Goal: Use online tool/utility: Utilize a website feature to perform a specific function

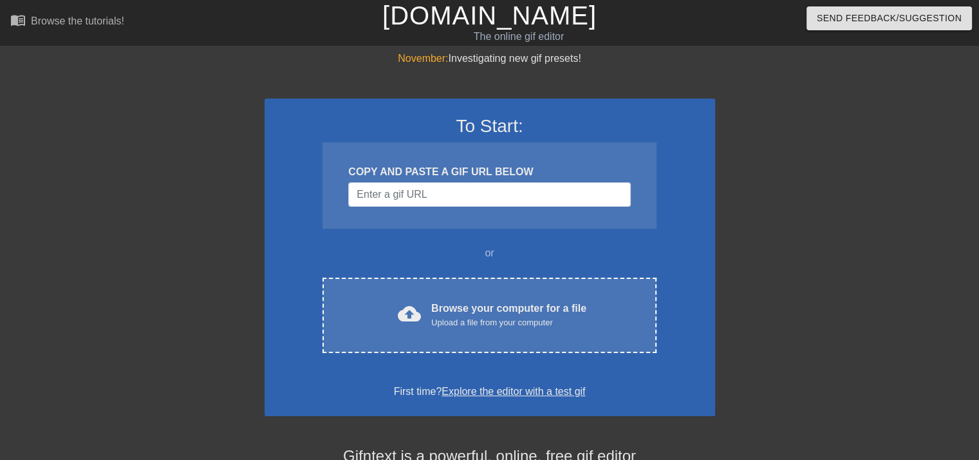
click at [468, 177] on div "COPY AND PASTE A GIF URL BELOW" at bounding box center [489, 171] width 282 height 15
click at [480, 187] on input "Username" at bounding box center [489, 194] width 282 height 24
paste input "[URL][DOMAIN_NAME][PERSON_NAME][DATE]"
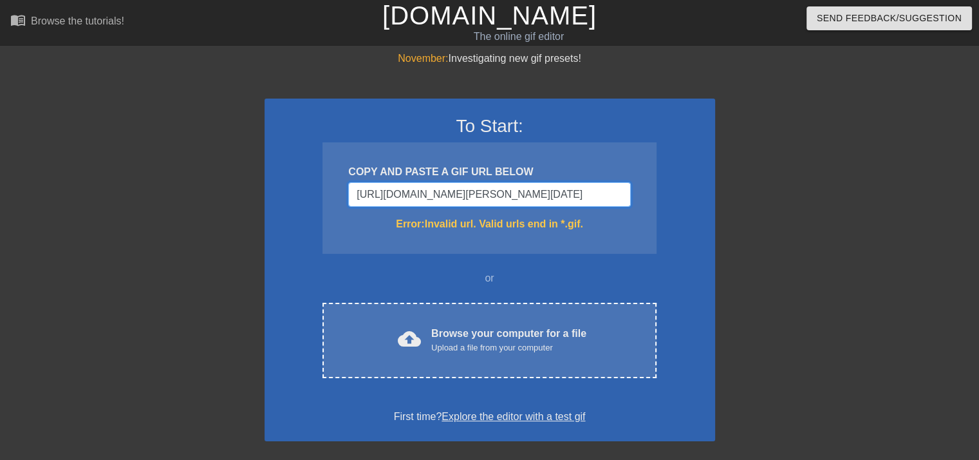
type input "[URL][DOMAIN_NAME][PERSON_NAME][DATE]"
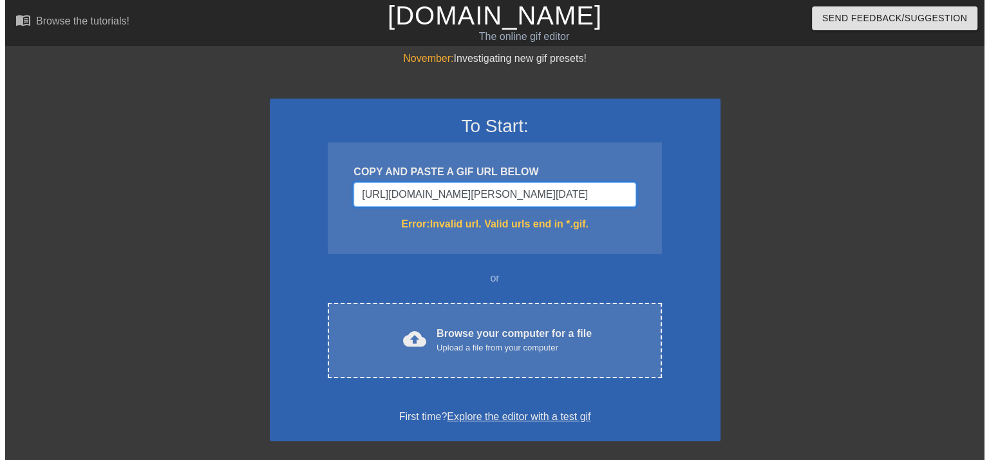
scroll to position [0, 0]
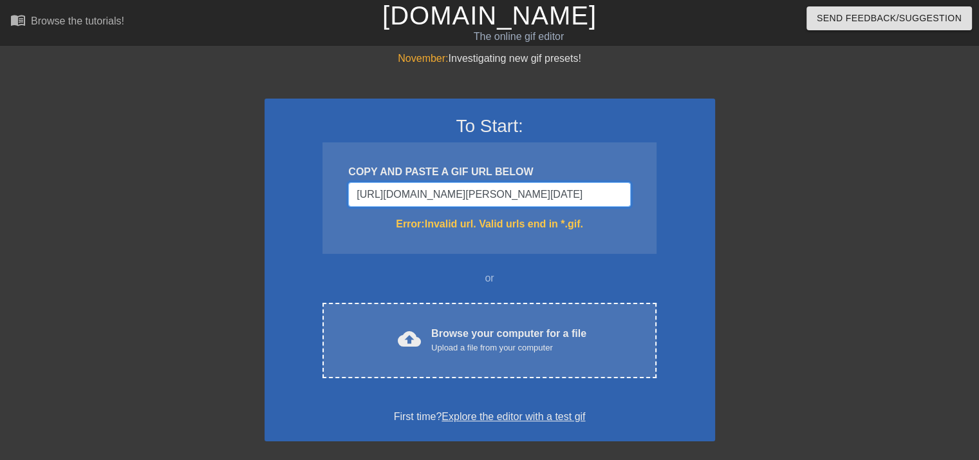
click at [564, 197] on input "[URL][DOMAIN_NAME][PERSON_NAME][DATE]" at bounding box center [489, 194] width 282 height 24
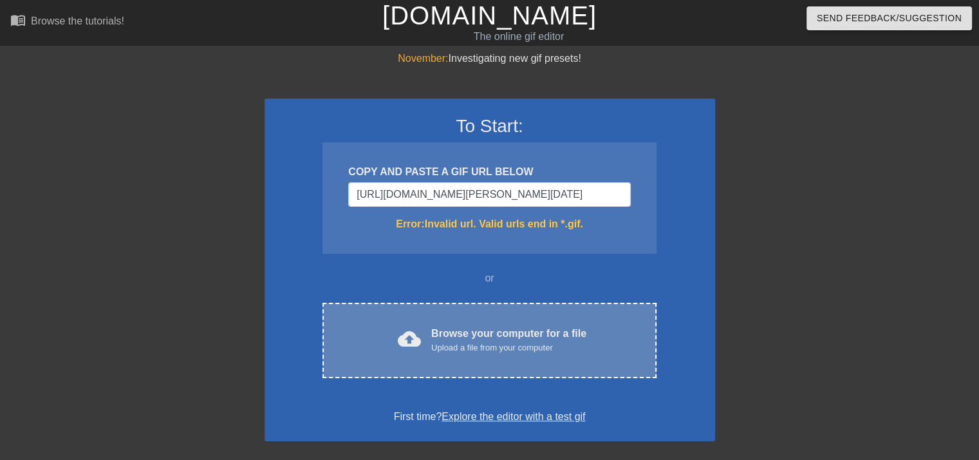
click at [503, 324] on div "cloud_upload Browse your computer for a file Upload a file from your computer C…" at bounding box center [490, 340] width 334 height 75
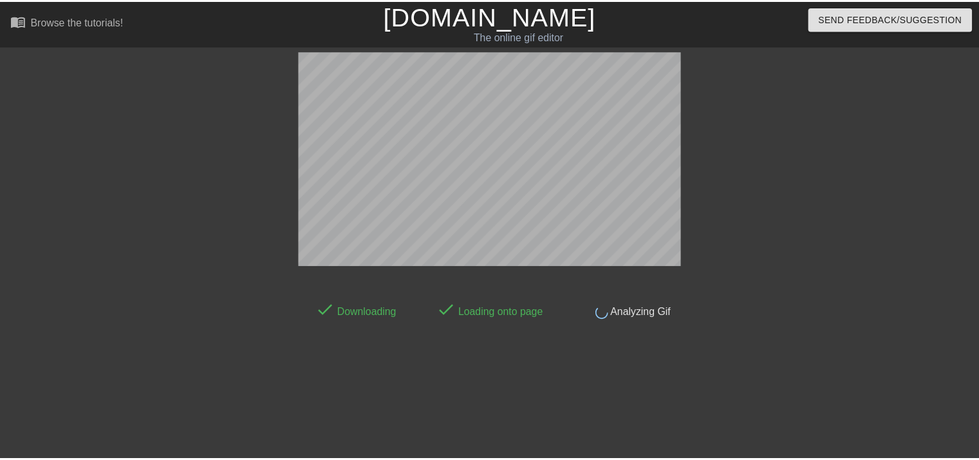
scroll to position [31, 0]
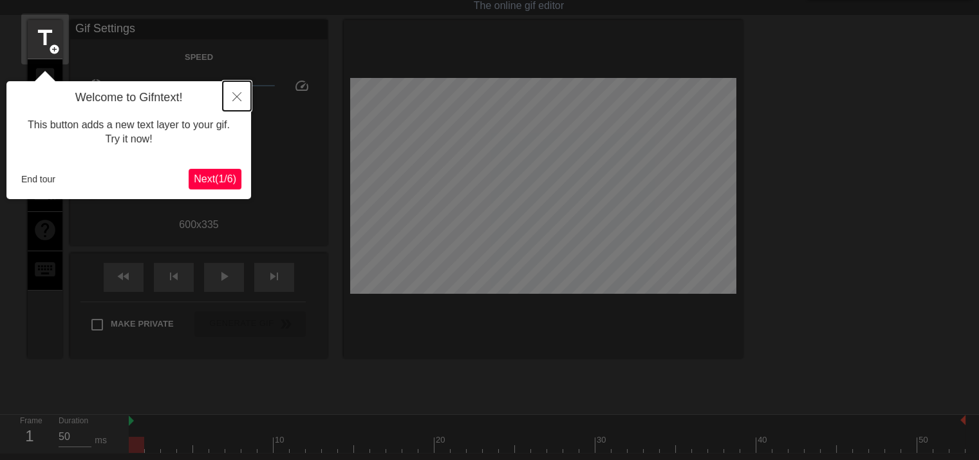
click at [240, 88] on button "Close" at bounding box center [237, 96] width 28 height 30
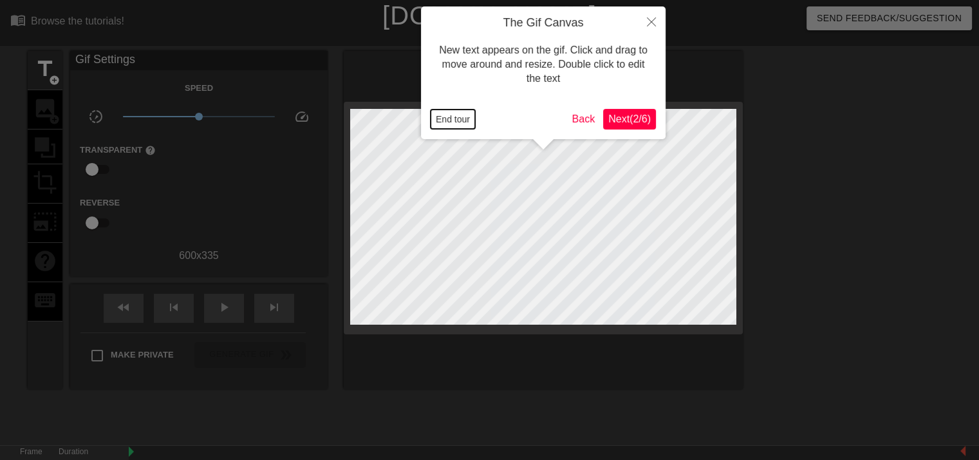
click at [462, 118] on button "End tour" at bounding box center [453, 118] width 44 height 19
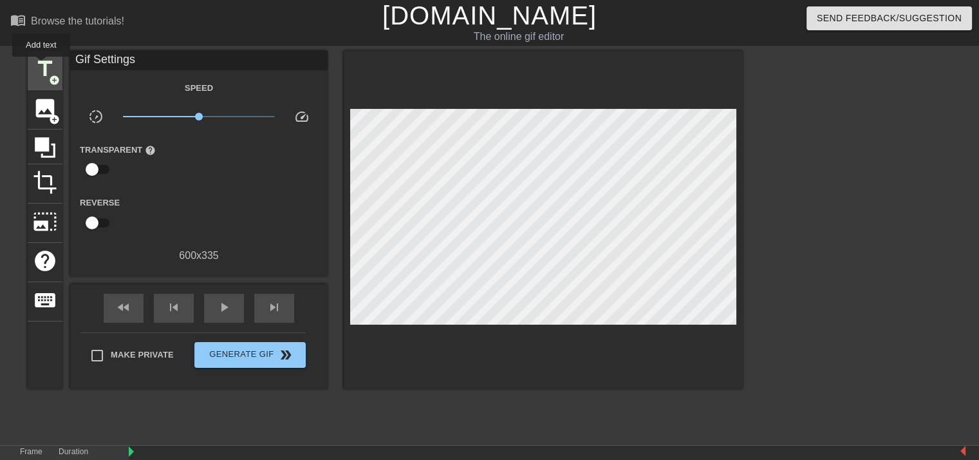
click at [41, 66] on span "title" at bounding box center [45, 69] width 24 height 24
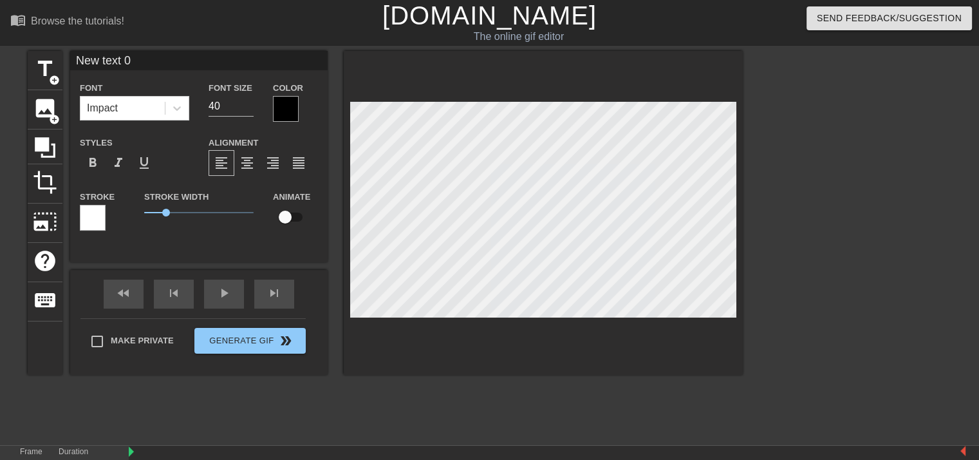
scroll to position [1, 1]
type input "P"
type textarea "P"
type input "PL"
type textarea "PL"
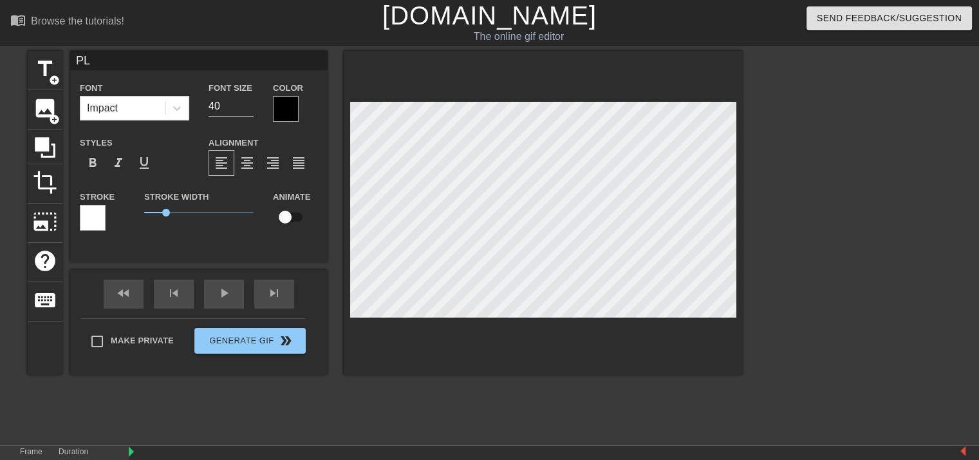
type input "PLe"
type textarea "PLe"
type input "PLea"
type textarea "PLea"
type input "PLe"
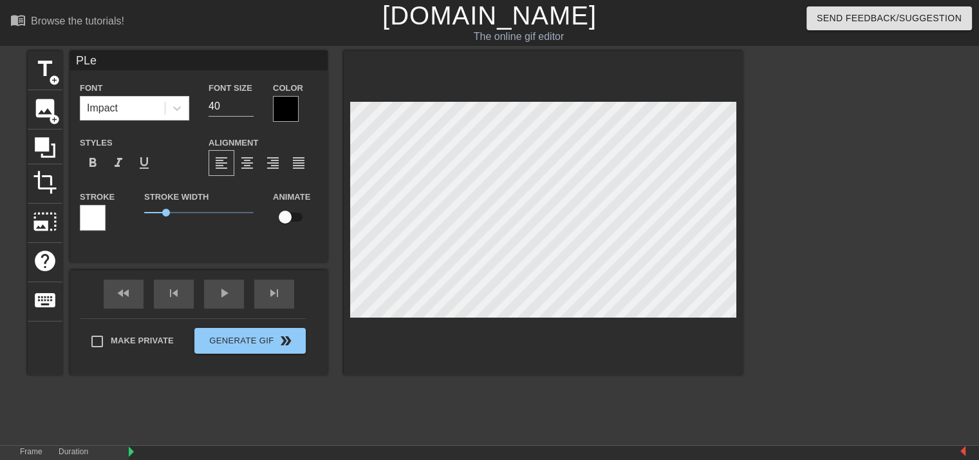
type textarea "PLe"
type input "PL"
type textarea "PL"
type input "P"
type textarea "P"
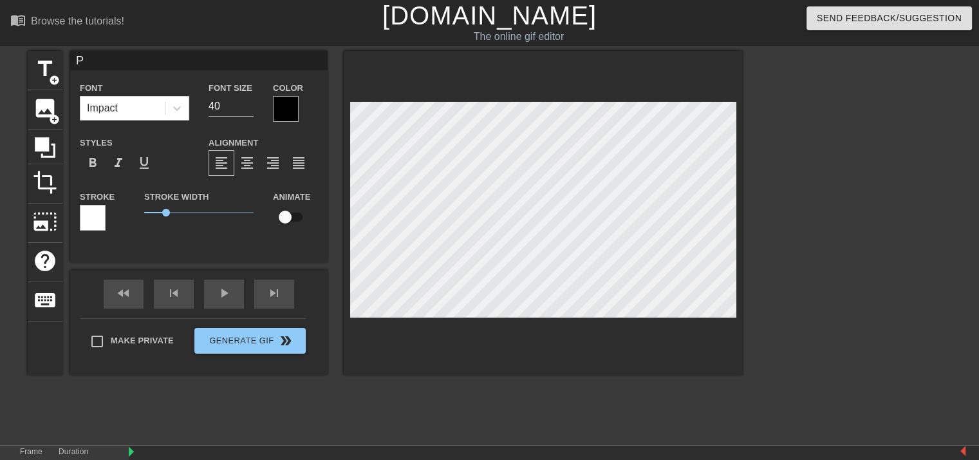
type input "Pl"
type textarea "Pl"
type input "Ple"
type textarea "Ple"
type input "Plea"
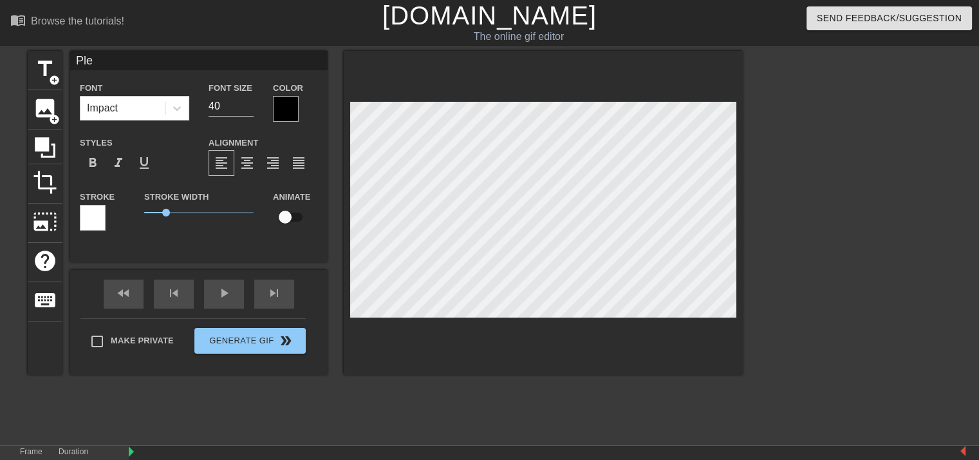
type textarea "Plea"
type input "Pleahttps://[DOMAIN_NAME][URL][PERSON_NAME][DATE]"
type textarea "Pleahttps://[DOMAIN_NAME][URL][PERSON_NAME][DATE]"
type input "Pleahttps://[DOMAIN_NAME][URL][PERSON_NAME][DATE]"
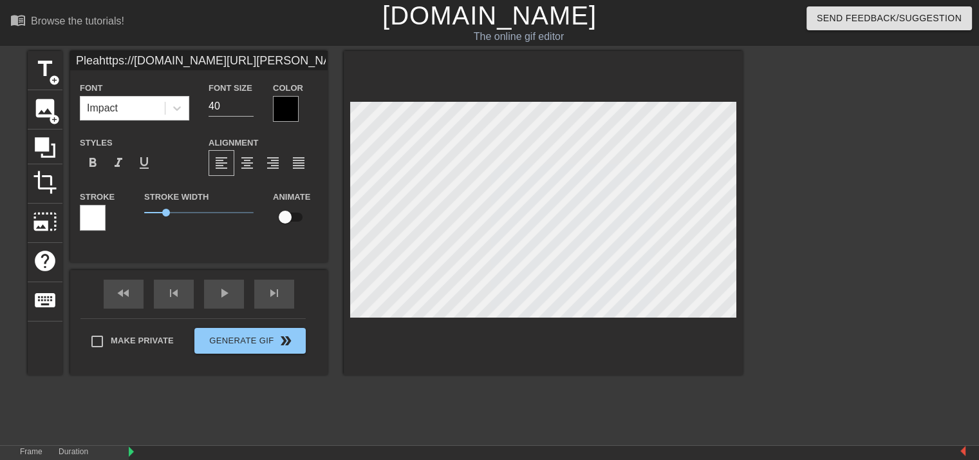
type textarea "Pleahttps://[DOMAIN_NAME][URL][PERSON_NAME][DATE]"
type input "P"
type textarea "P"
type input "Pl"
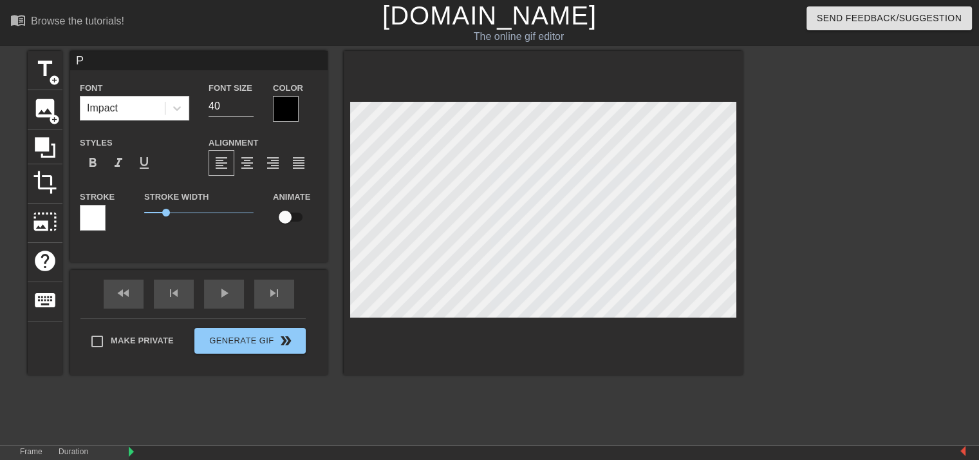
type textarea "Pl"
type input "Ple"
type textarea "Ple"
type input "Plea"
type textarea "Plea"
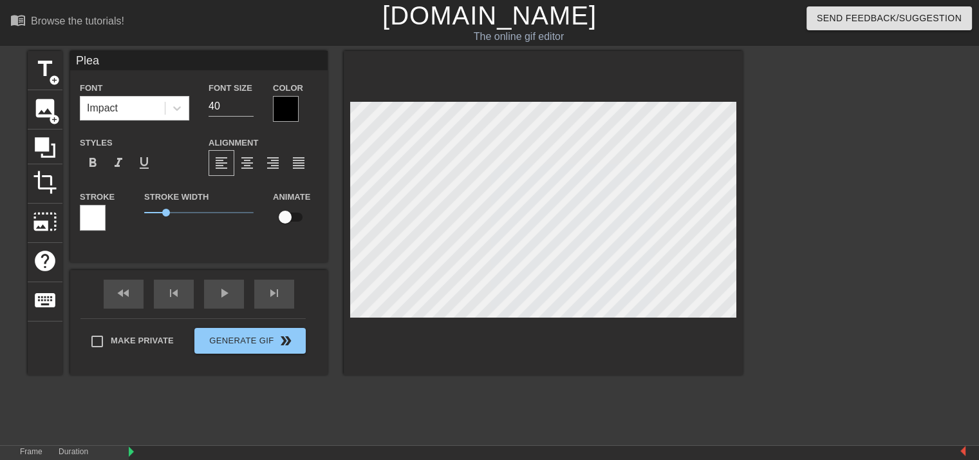
paste textarea "s"
type input "Pleas"
type textarea "Pleas"
type input "Please"
type textarea "Please"
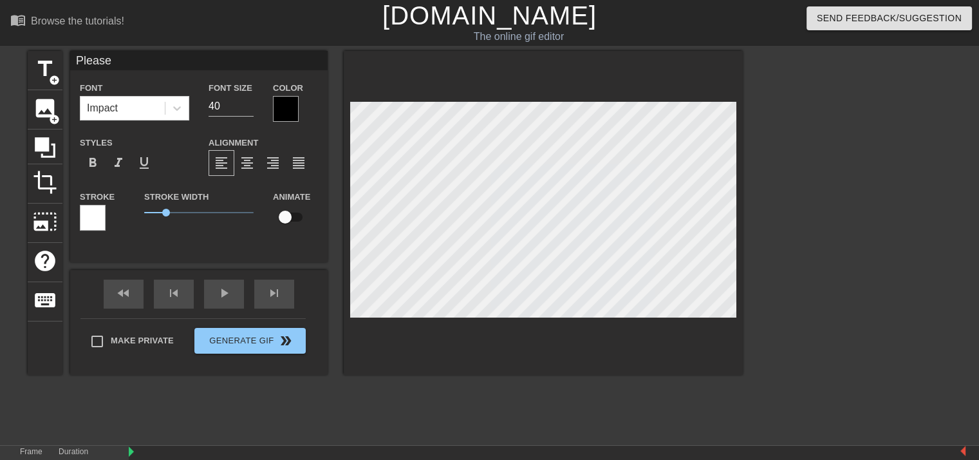
type input "Please"
type textarea "Please"
type input "Please R"
type textarea "Please R"
type input "Please RP"
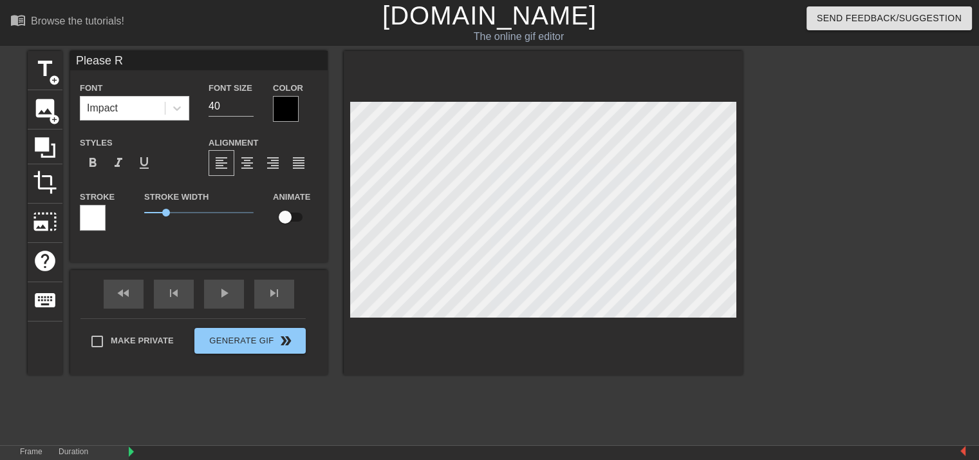
type textarea "Please RP"
type input "Please R"
type textarea "Please R"
type input "Please RA"
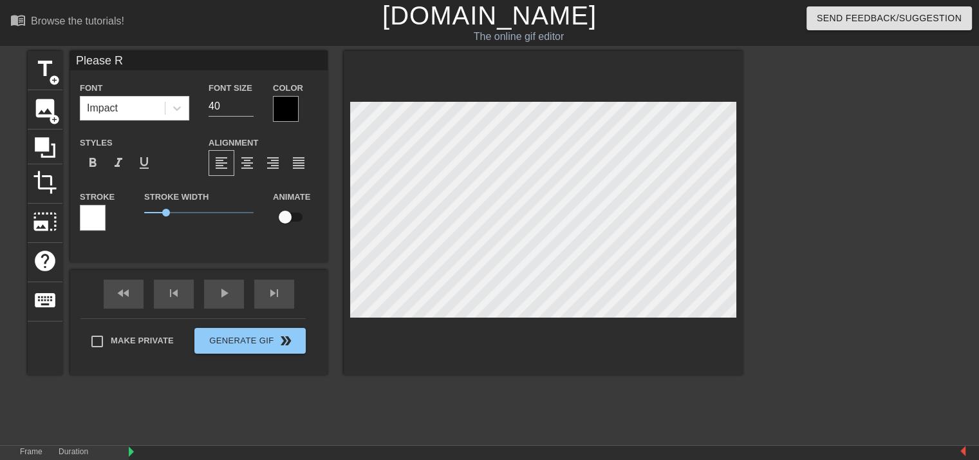
type textarea "Please RA"
type input "Please RAP"
type textarea "Please RAP"
type input "Please RAPE"
type textarea "Please RAPE"
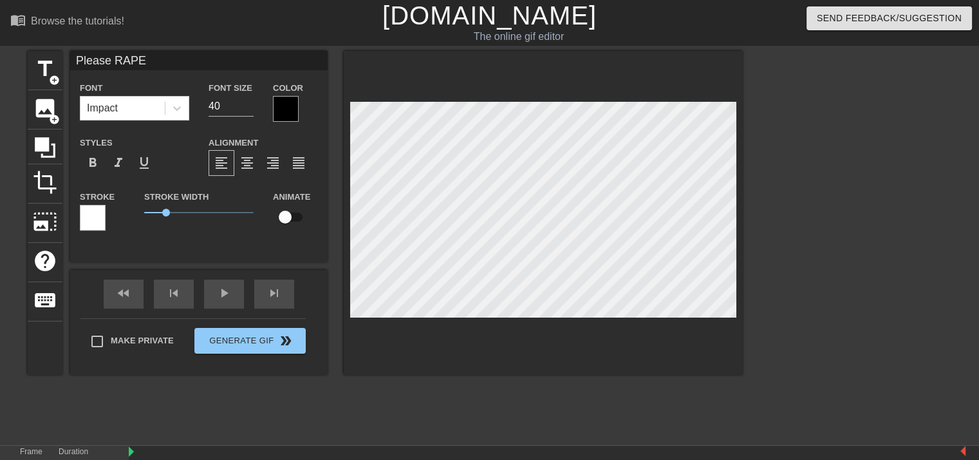
scroll to position [1, 3]
type input "Please RAPE"
type textarea "Please RAPE"
type input "Please RAPE"
type textarea "Please RAPE"
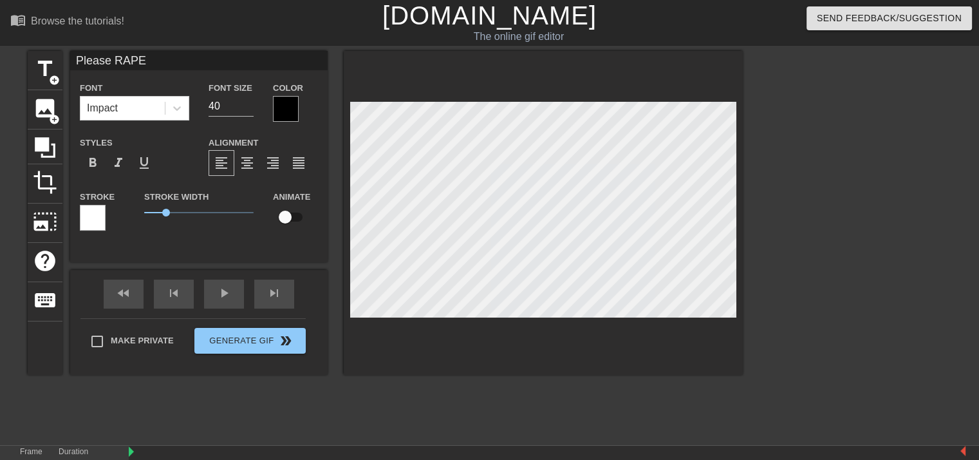
type input "Please RAP"
type textarea "Please RAP"
type input "Please RA"
type textarea "Please RA"
type input "Please R"
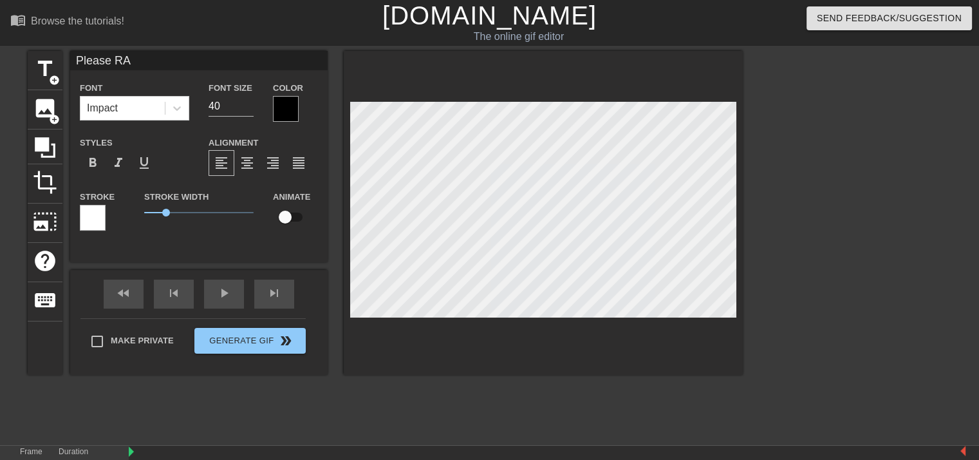
type textarea "Please R"
type input "Please Ra"
type textarea "Please Ra"
type input "Please Rap"
type textarea "Please Rap"
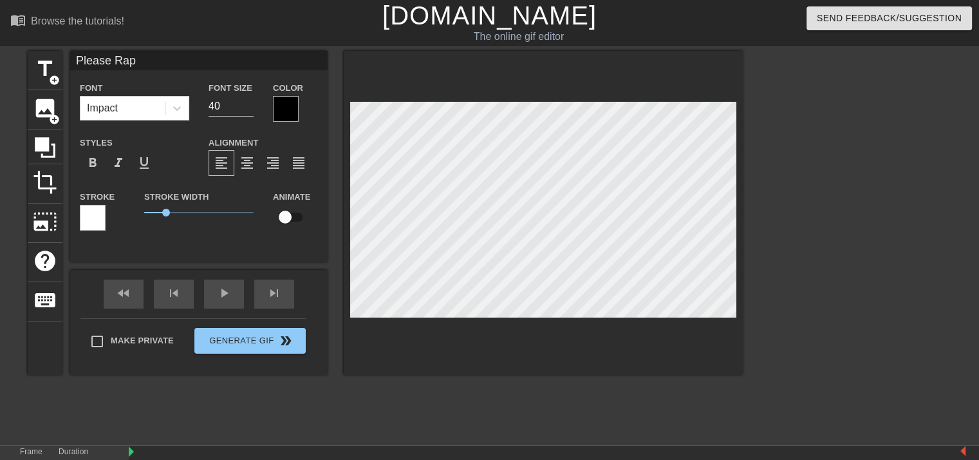
type input "Please Rape"
type textarea "Please Rape"
type input "Please Rape"
type textarea "Please Rape"
type input "Please Rape m"
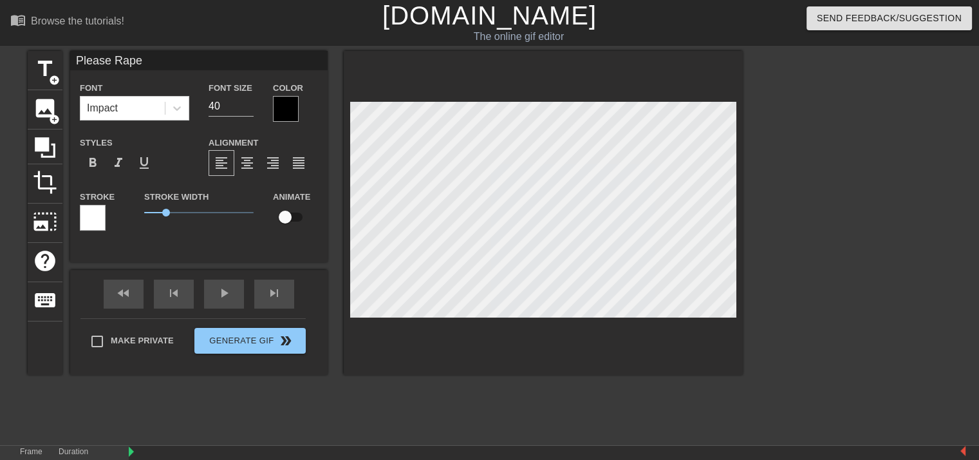
type textarea "Please Rape m"
type input "Please Rape"
type textarea "Please Rape"
type input "Please Rape M"
type textarea "Please Rape M"
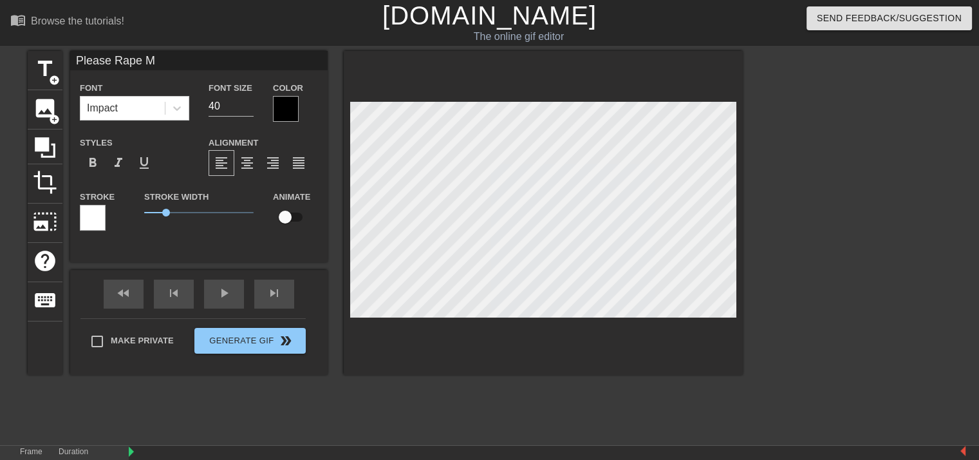
type input "Please Rape Me"
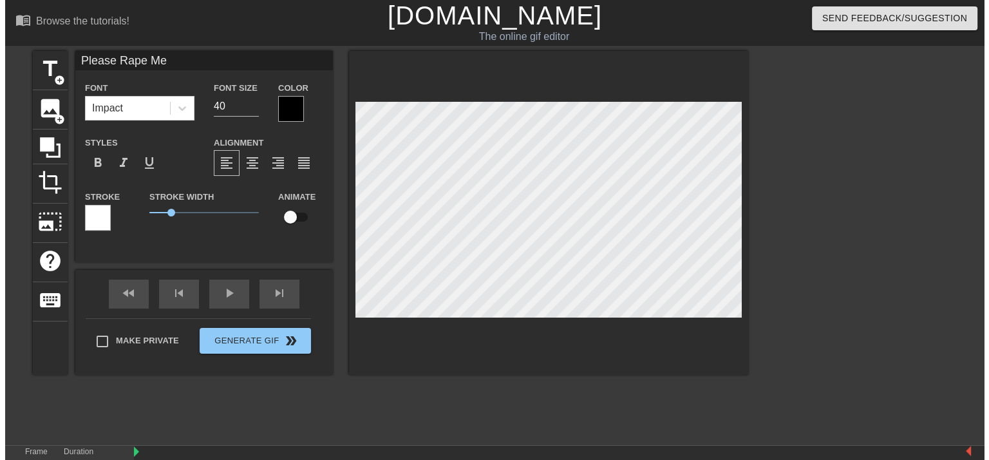
scroll to position [1, 5]
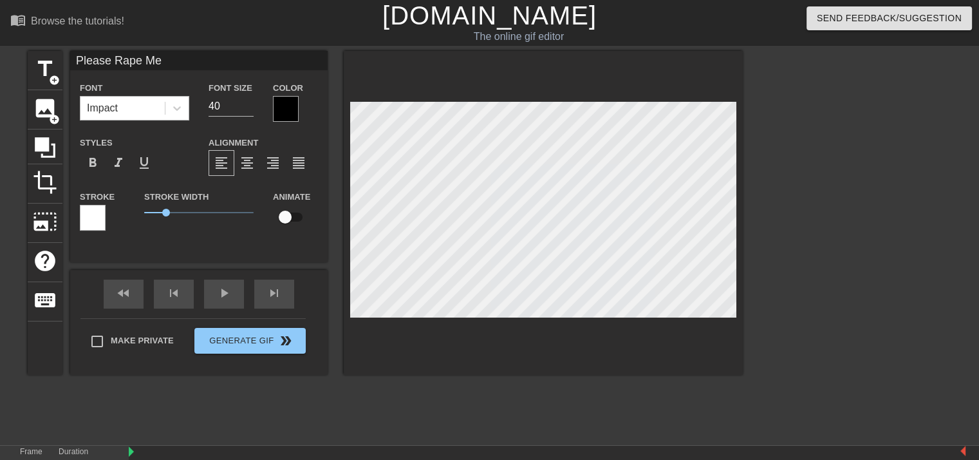
type textarea "Please Rape Me"
click at [160, 109] on div "Impact" at bounding box center [122, 108] width 84 height 23
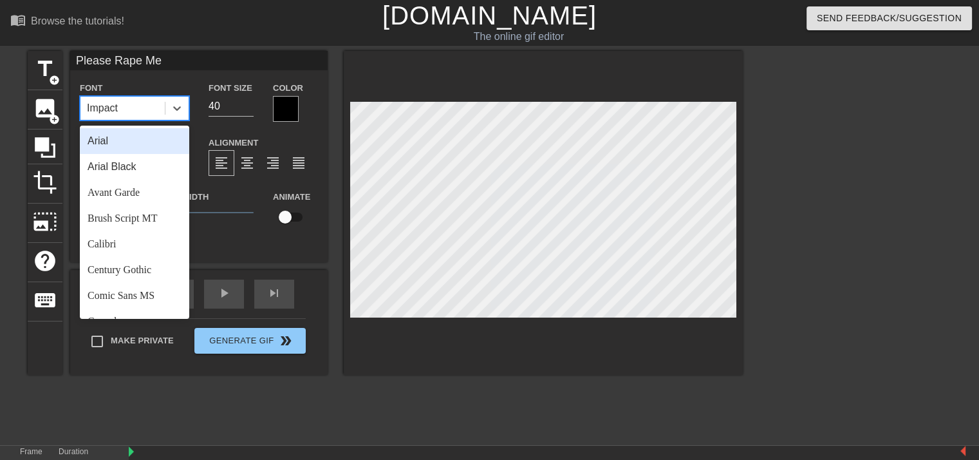
click at [160, 109] on div "Impact" at bounding box center [122, 108] width 84 height 23
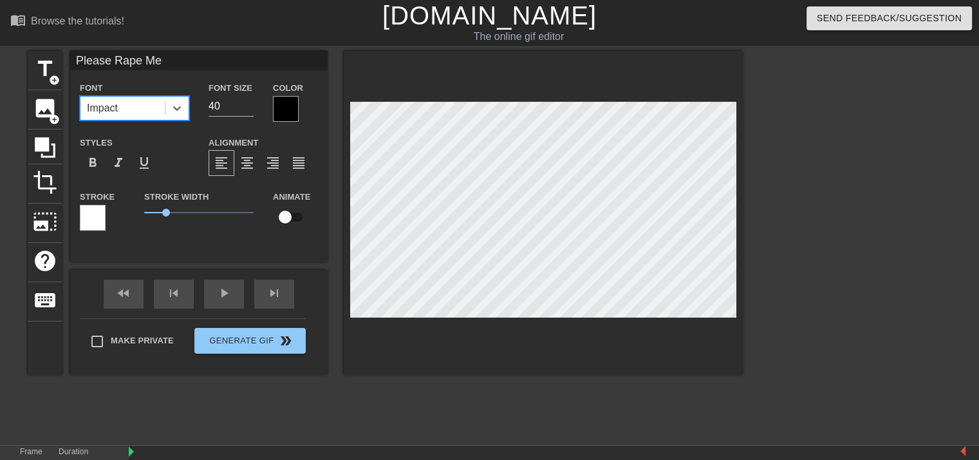
click at [289, 112] on div at bounding box center [286, 109] width 26 height 26
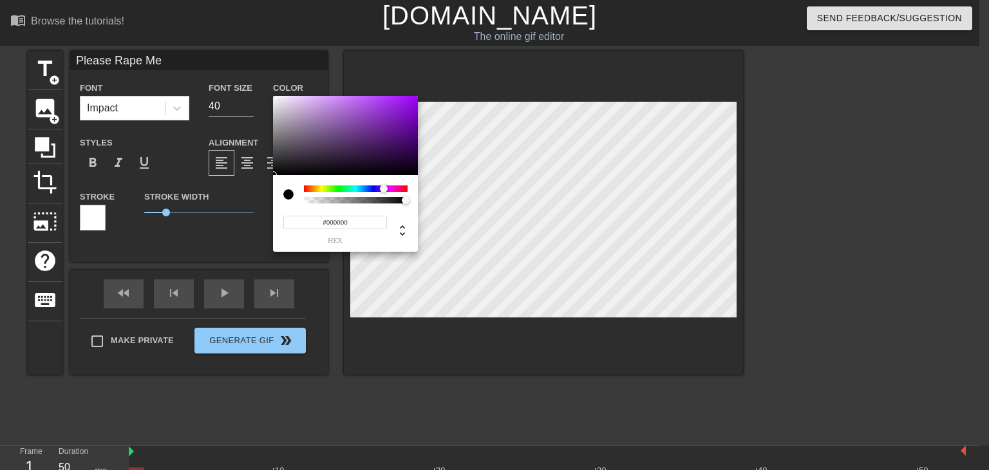
click at [384, 188] on div at bounding box center [356, 188] width 104 height 6
type input "#6500A4"
drag, startPoint x: 411, startPoint y: 124, endPoint x: 433, endPoint y: 124, distance: 22.5
click at [433, 124] on div "#6500A4 hex" at bounding box center [494, 235] width 989 height 470
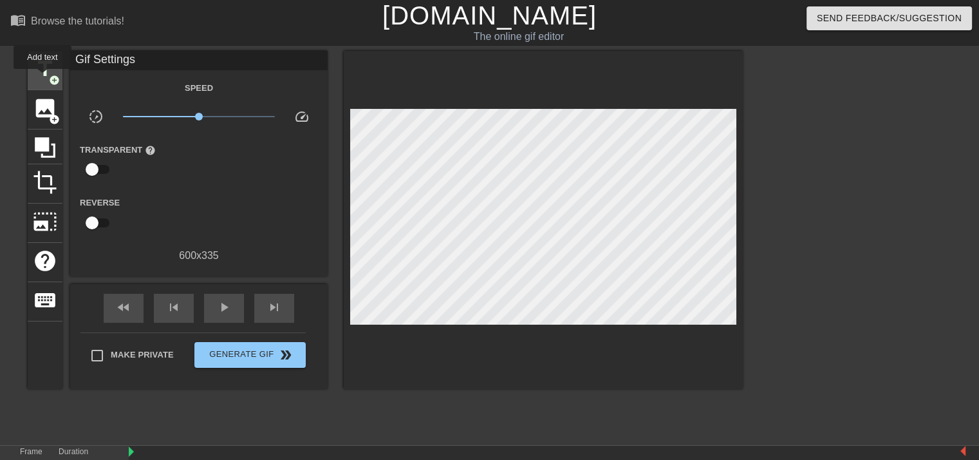
click at [43, 78] on span "title" at bounding box center [45, 69] width 24 height 24
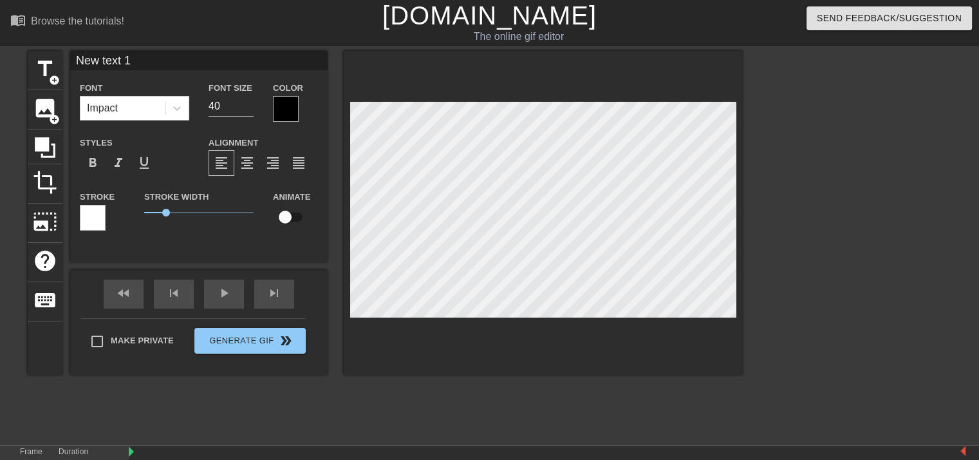
click at [102, 216] on div at bounding box center [93, 218] width 26 height 26
click at [95, 209] on div at bounding box center [93, 218] width 26 height 26
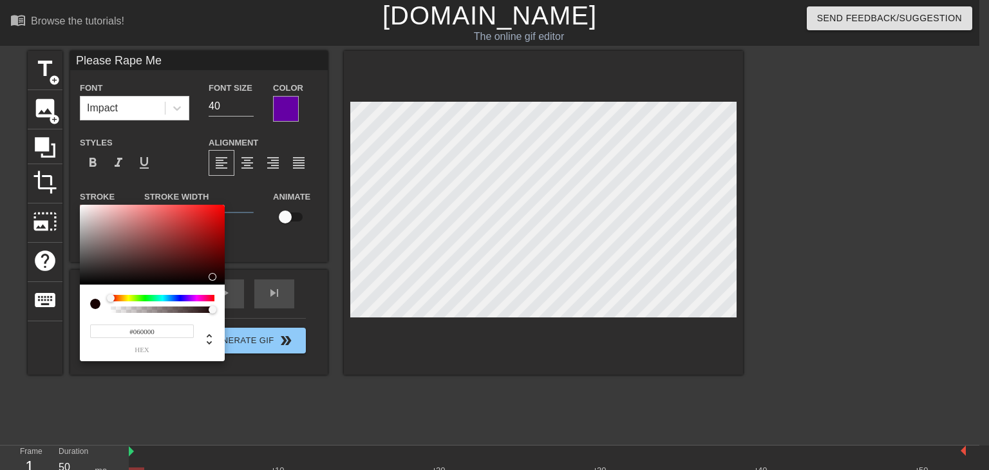
type input "#000000"
drag, startPoint x: 212, startPoint y: 276, endPoint x: 309, endPoint y: 305, distance: 101.5
click at [256, 298] on div "#000000 hex" at bounding box center [494, 235] width 989 height 470
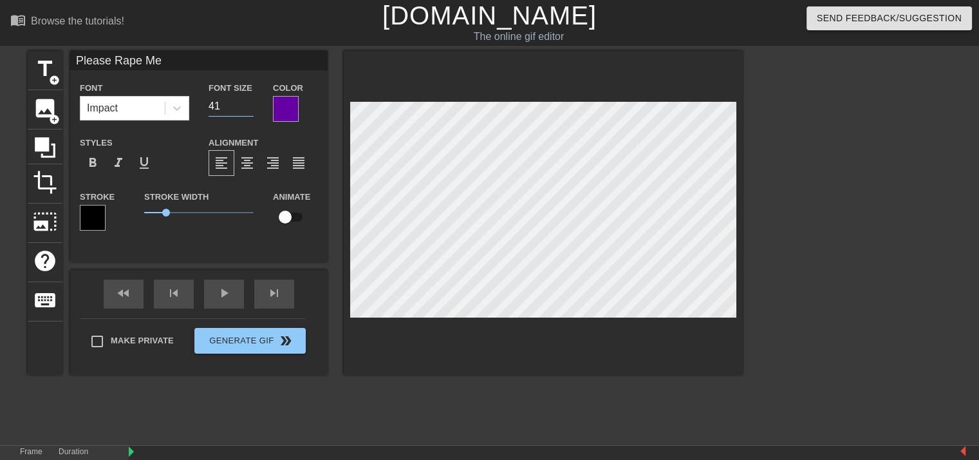
click at [247, 103] on input "41" at bounding box center [231, 106] width 45 height 21
click at [247, 103] on input "42" at bounding box center [231, 106] width 45 height 21
click at [247, 103] on input "43" at bounding box center [231, 106] width 45 height 21
click at [247, 103] on input "44" at bounding box center [231, 106] width 45 height 21
click at [247, 103] on input "45" at bounding box center [231, 106] width 45 height 21
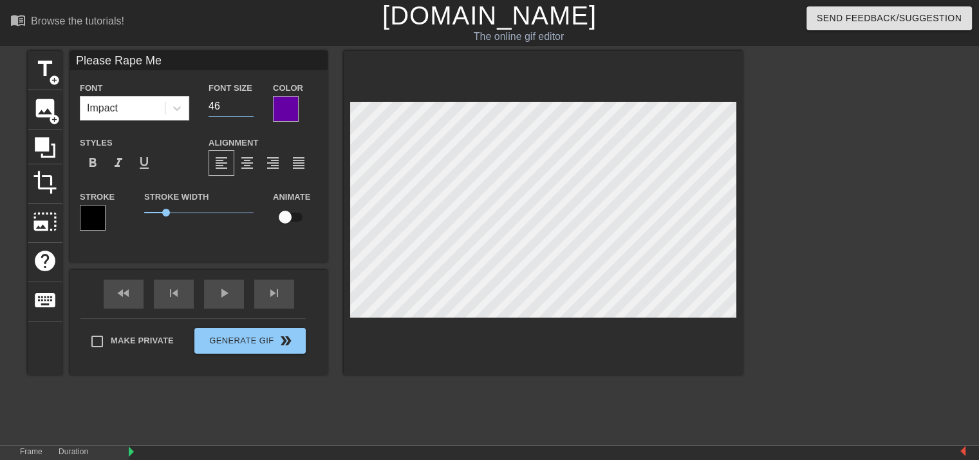
click at [247, 103] on input "46" at bounding box center [231, 106] width 45 height 21
click at [247, 103] on input "47" at bounding box center [231, 106] width 45 height 21
click at [247, 103] on input "48" at bounding box center [231, 106] width 45 height 21
click at [247, 103] on input "49" at bounding box center [231, 106] width 45 height 21
click at [247, 103] on input "50" at bounding box center [231, 106] width 45 height 21
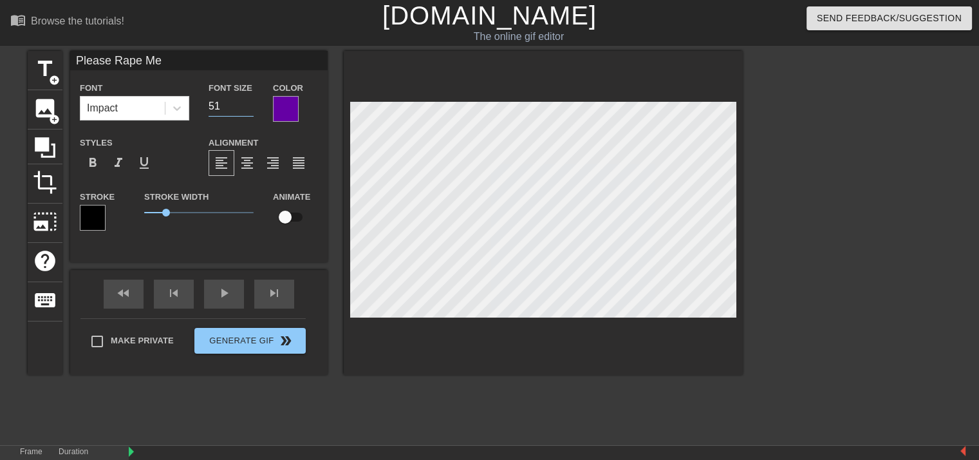
click at [247, 103] on input "51" at bounding box center [231, 106] width 45 height 21
type input "52"
click at [247, 103] on input "52" at bounding box center [231, 106] width 45 height 21
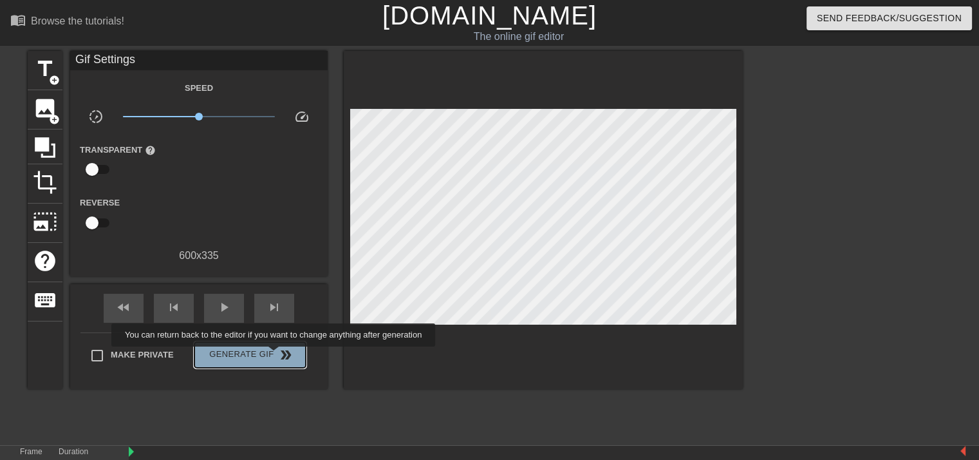
click at [275, 355] on span "Generate Gif double_arrow" at bounding box center [250, 354] width 101 height 15
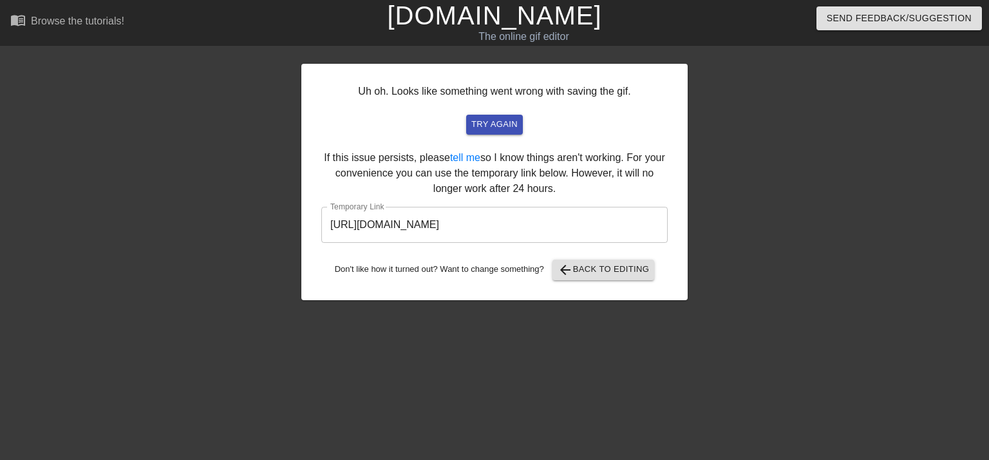
click at [506, 216] on input "[URL][DOMAIN_NAME]" at bounding box center [494, 225] width 346 height 36
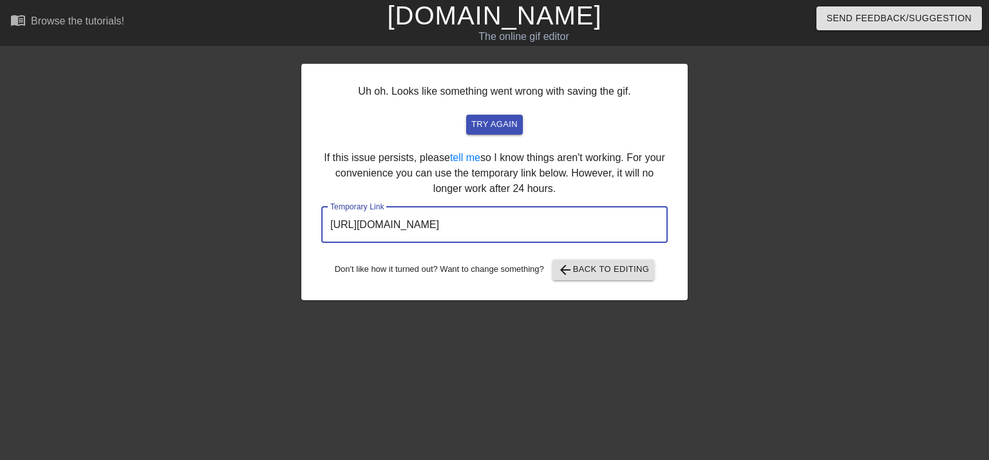
click at [506, 216] on input "[URL][DOMAIN_NAME]" at bounding box center [494, 225] width 346 height 36
